Goal: Transaction & Acquisition: Purchase product/service

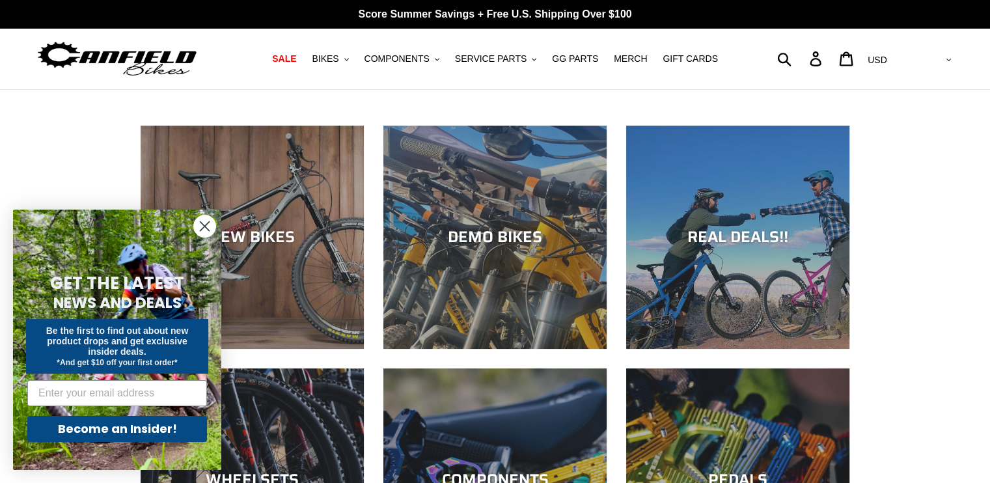
click at [204, 227] on icon "Close dialog" at bounding box center [204, 226] width 9 height 9
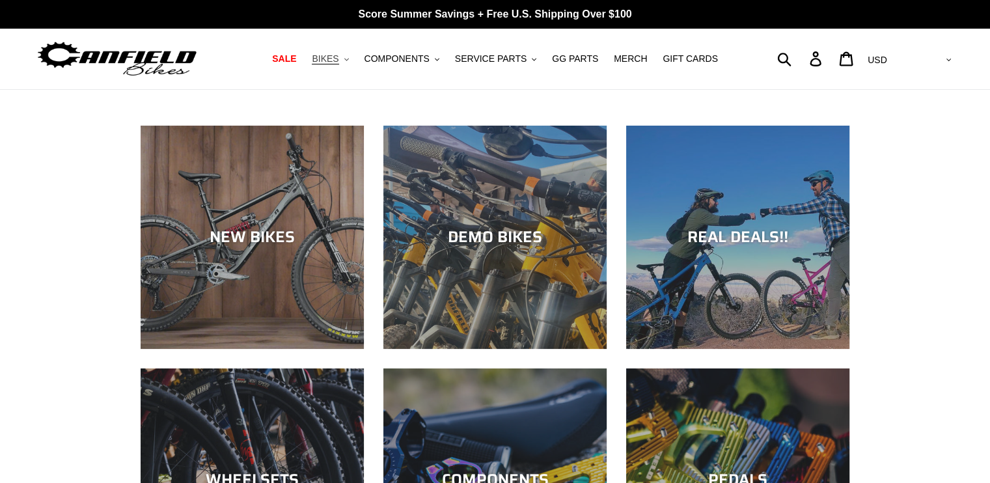
click at [353, 62] on button "BIKES .cls-1{fill:#231f20}" at bounding box center [329, 59] width 49 height 18
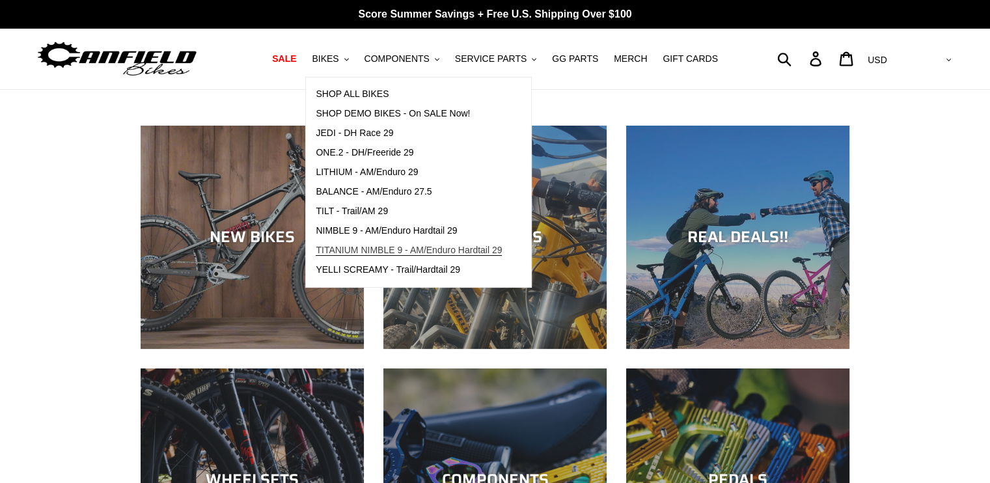
click at [380, 247] on span "TITANIUM NIMBLE 9 - AM/Enduro Hardtail 29" at bounding box center [409, 250] width 186 height 11
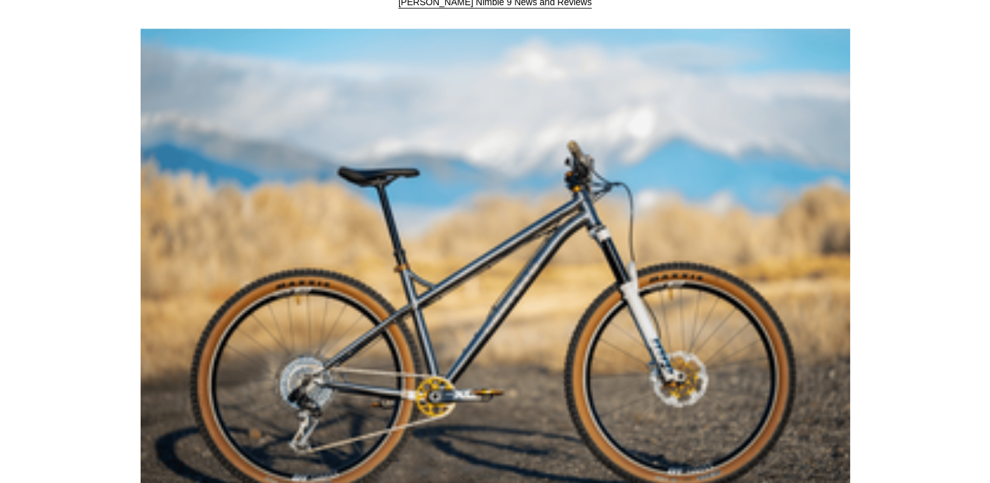
scroll to position [1171, 0]
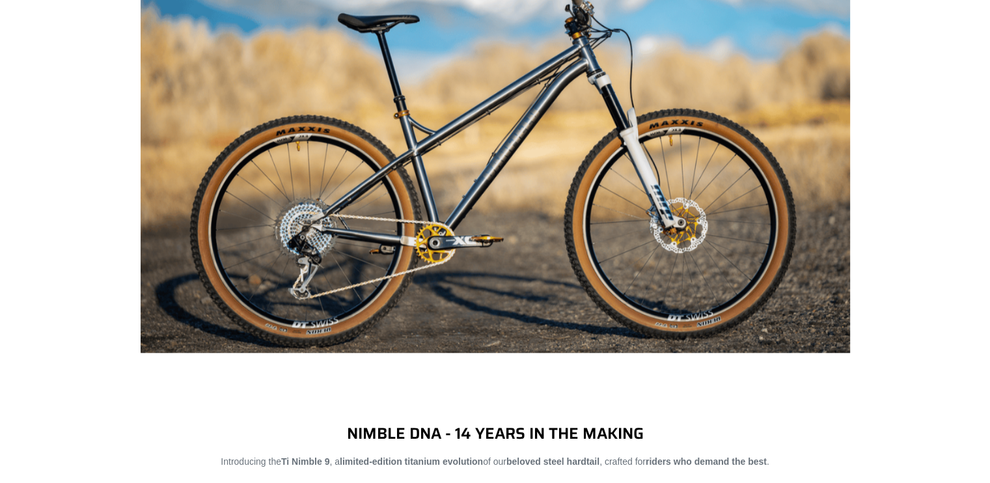
click at [305, 236] on img at bounding box center [495, 114] width 709 height 478
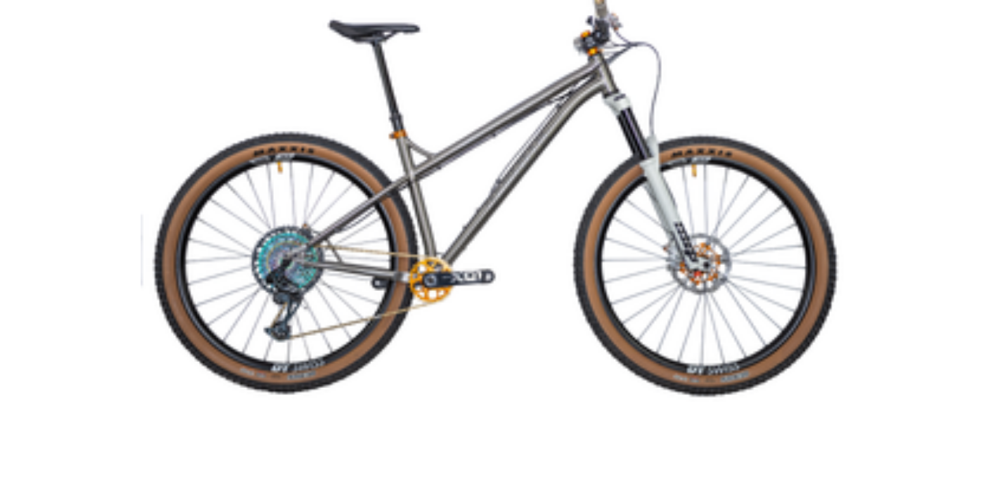
scroll to position [2603, 0]
click at [321, 244] on img at bounding box center [495, 174] width 709 height 709
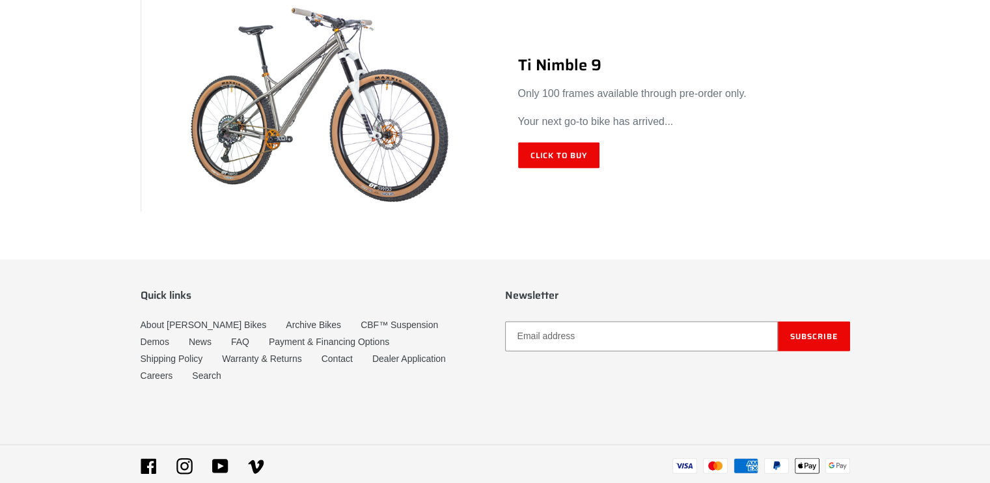
scroll to position [7797, 0]
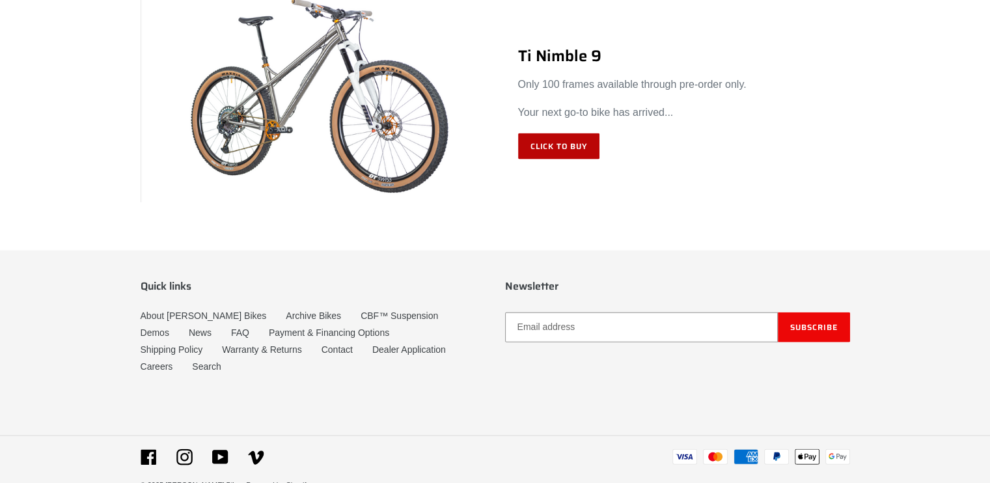
click at [566, 140] on link "Click to Buy" at bounding box center [559, 146] width 82 height 26
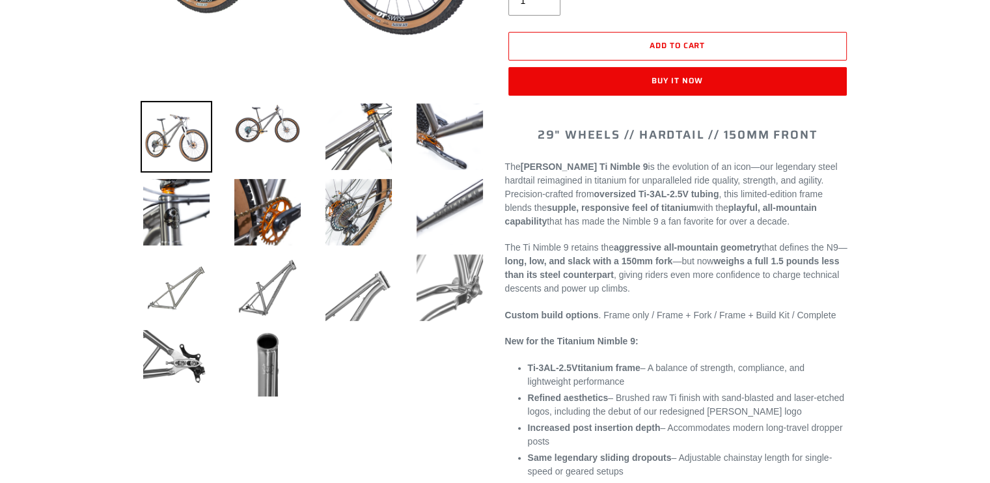
select select "highest-rating"
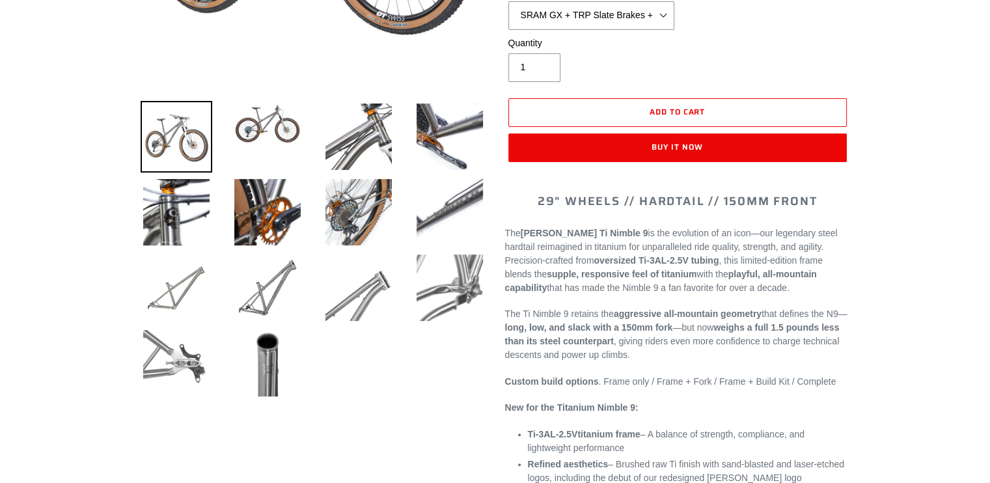
click at [190, 367] on img at bounding box center [177, 363] width 72 height 72
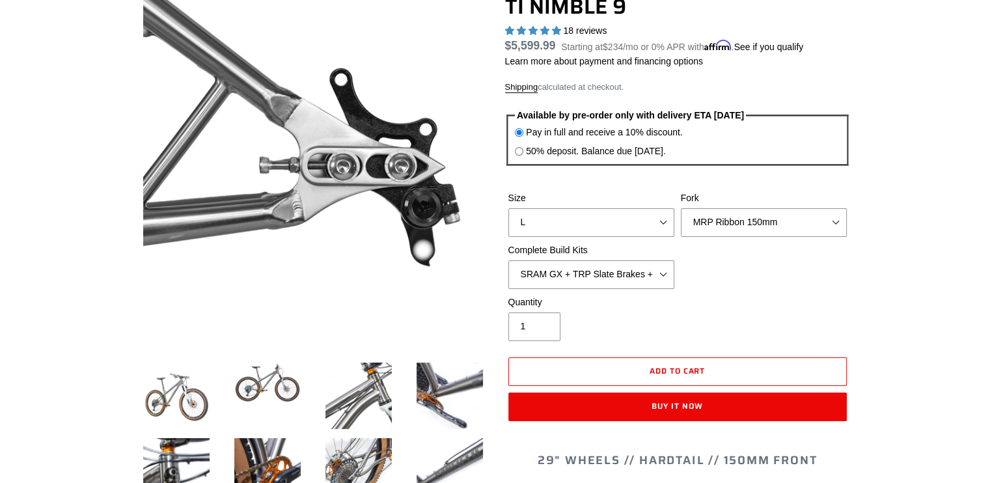
scroll to position [130, 0]
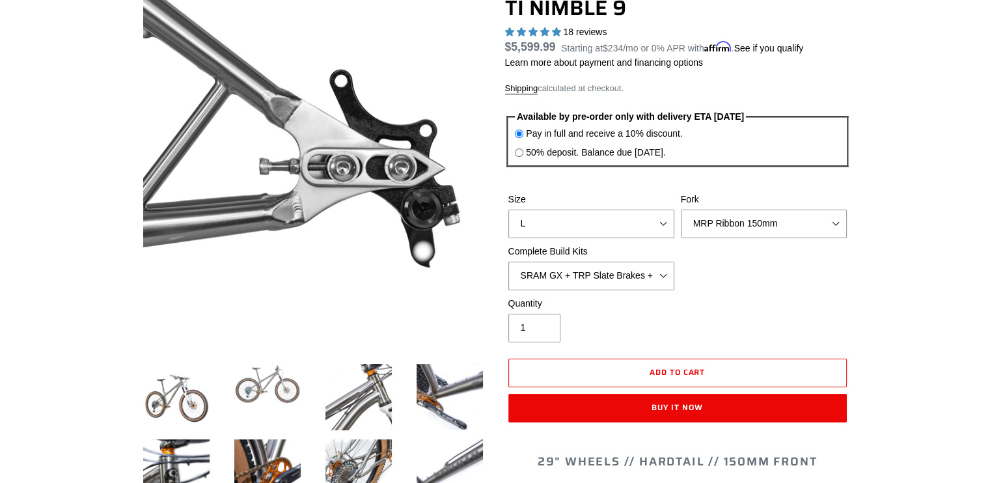
click at [247, 382] on img at bounding box center [268, 384] width 72 height 46
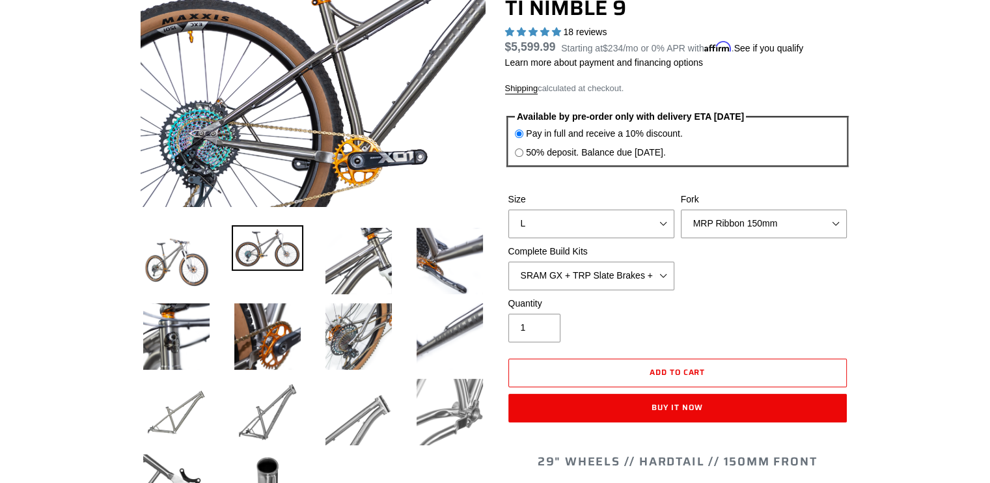
click at [221, 127] on img at bounding box center [428, 70] width 780 height 474
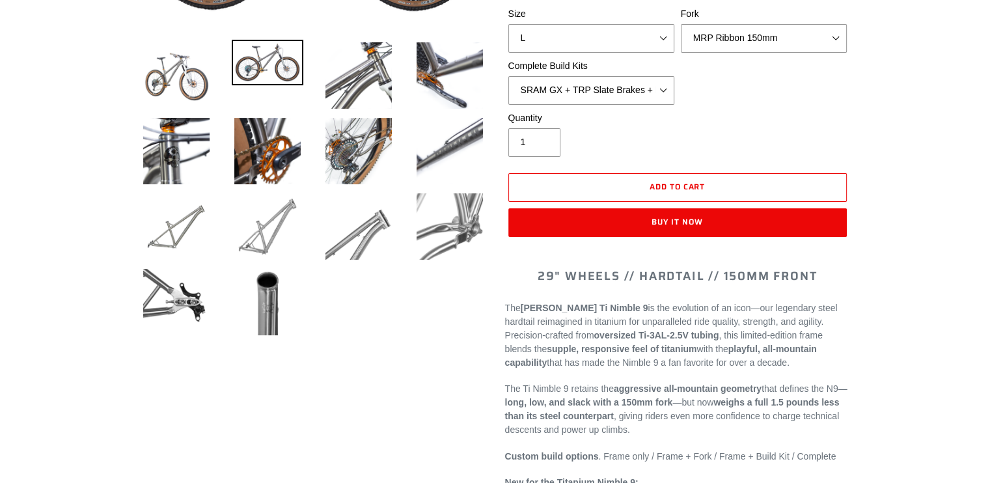
scroll to position [325, 0]
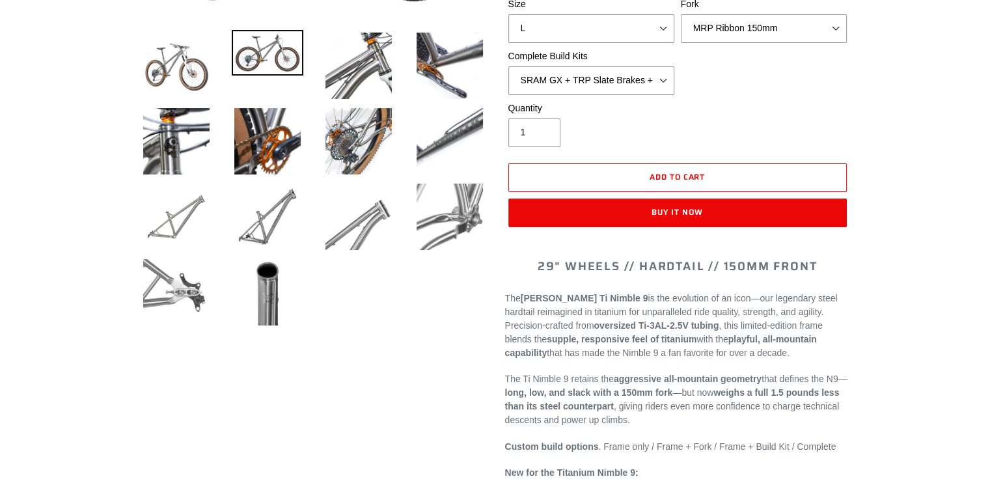
click at [173, 284] on img at bounding box center [177, 292] width 72 height 72
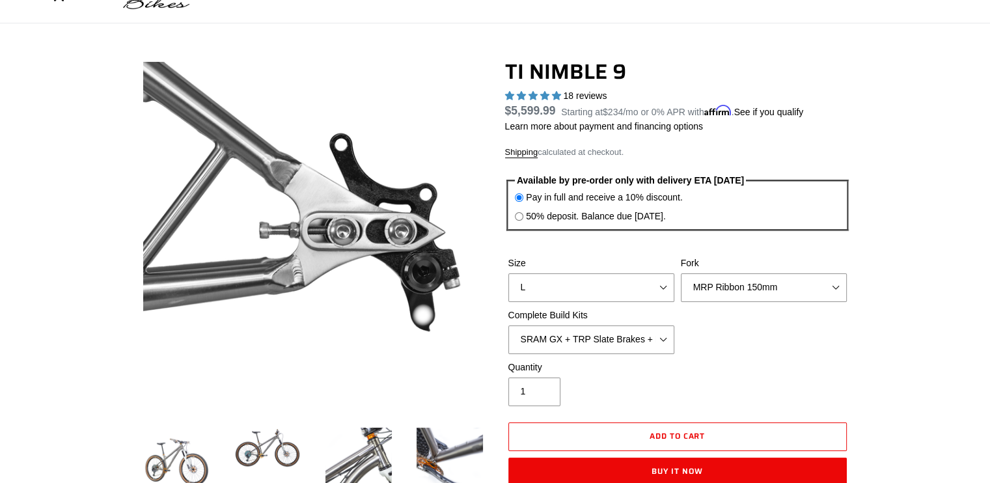
scroll to position [65, 0]
